Goal: Check status

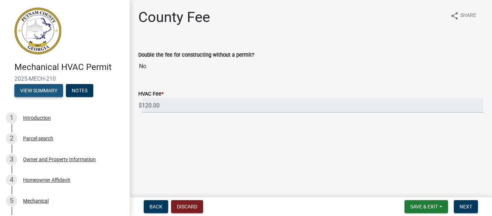
click at [48, 93] on button "View Summary" at bounding box center [38, 90] width 49 height 13
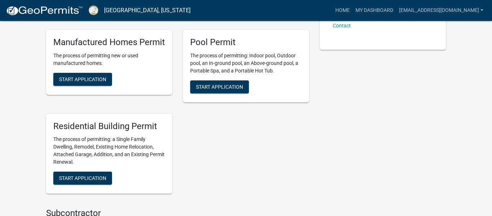
scroll to position [284, 0]
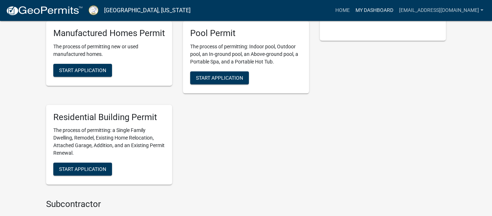
click at [382, 12] on link "My Dashboard" at bounding box center [374, 11] width 44 height 14
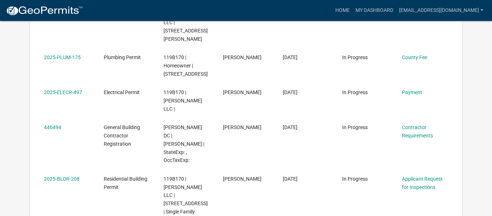
scroll to position [184, 0]
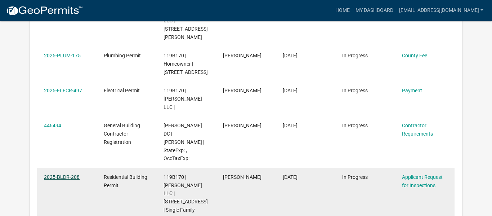
click at [48, 174] on link "2025-BLDR-208" at bounding box center [62, 177] width 36 height 6
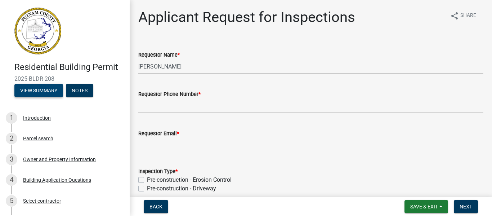
click at [45, 89] on button "View Summary" at bounding box center [38, 90] width 49 height 13
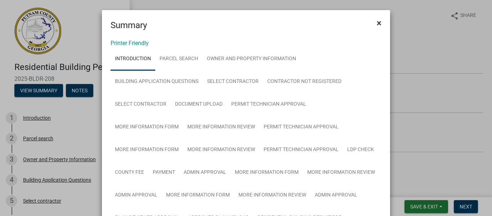
click at [379, 22] on span "×" at bounding box center [379, 23] width 5 height 10
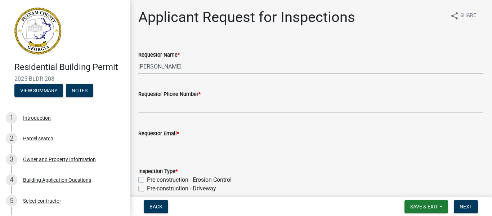
click at [52, 70] on h4 "Residential Building Permit" at bounding box center [68, 67] width 109 height 10
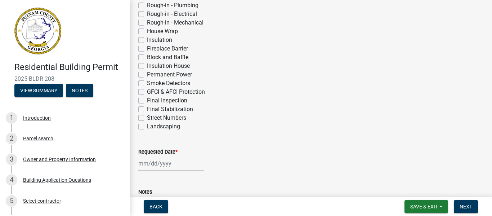
scroll to position [356, 0]
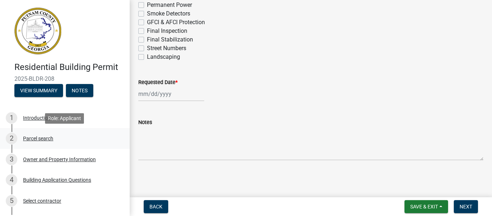
click at [98, 139] on div "2 Parcel search" at bounding box center [62, 138] width 112 height 12
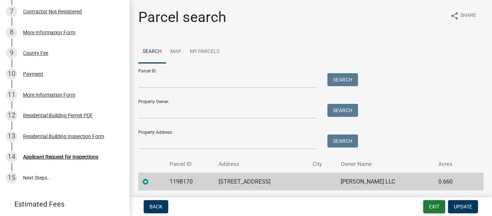
scroll to position [245, 0]
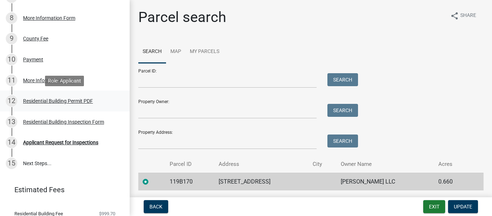
click at [77, 102] on div "Residential Building Permit PDF" at bounding box center [58, 100] width 70 height 5
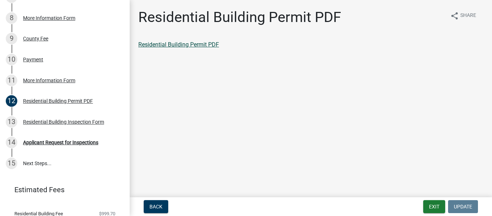
click at [180, 46] on link "Residential Building Permit PDF" at bounding box center [178, 44] width 81 height 7
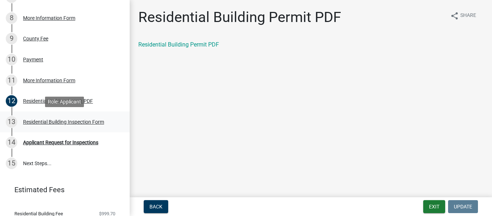
click at [52, 120] on div "Residential Building Inspection Form" at bounding box center [63, 121] width 81 height 5
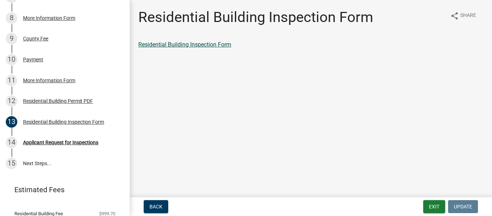
click at [212, 46] on link "Residential Building Inspection Form" at bounding box center [184, 44] width 93 height 7
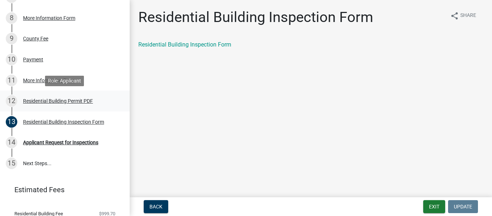
click at [80, 100] on div "Residential Building Permit PDF" at bounding box center [58, 100] width 70 height 5
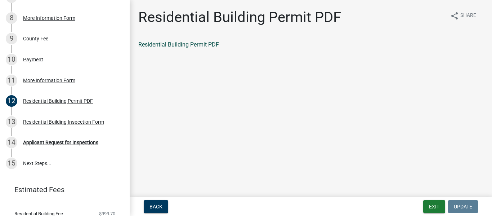
click at [194, 45] on link "Residential Building Permit PDF" at bounding box center [178, 44] width 81 height 7
